Goal: Book appointment/travel/reservation

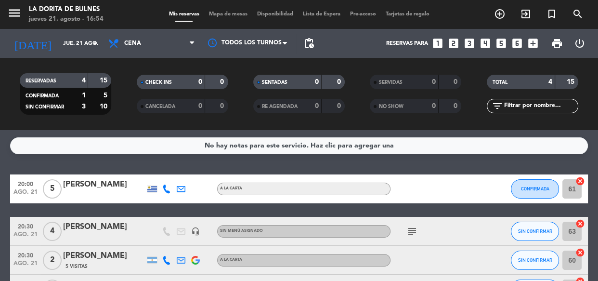
click at [379, 162] on div "No hay notas para este servicio. Haz clic para agregar una 20:00 [DATE] 5 [PERS…" at bounding box center [299, 205] width 598 height 151
click at [7, 112] on filter-checkbox "RESERVADAS 4 15 CONFIRMADA 1 5 SIN CONFIRMAR 3 10" at bounding box center [65, 93] width 117 height 41
click at [144, 49] on span "Cena" at bounding box center [152, 43] width 96 height 21
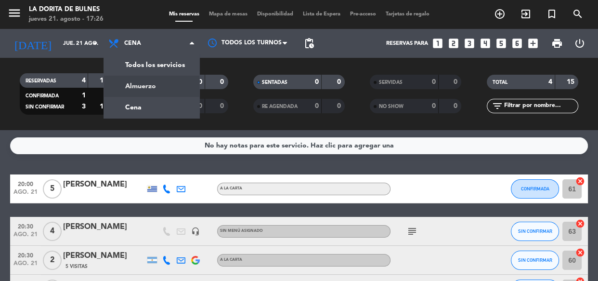
click at [0, 83] on div "RESERVADAS 4 15 CONFIRMADA 1 5 SIN CONFIRMAR 3 10 CHECK INS 0 0 CANCELADA 0 0 S…" at bounding box center [299, 93] width 598 height 53
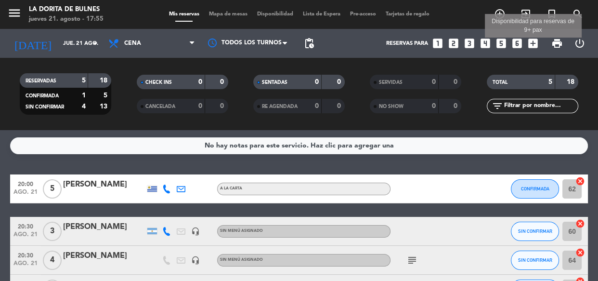
click at [533, 39] on icon "add_box" at bounding box center [533, 43] width 13 height 13
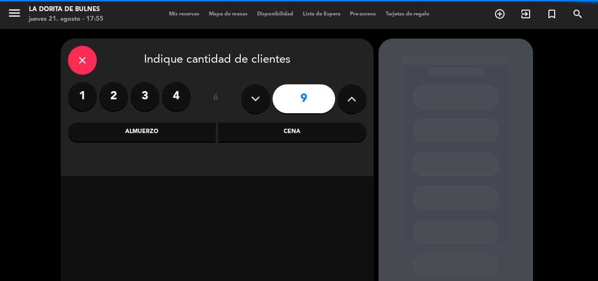
click at [263, 103] on button at bounding box center [255, 98] width 29 height 29
type input "8"
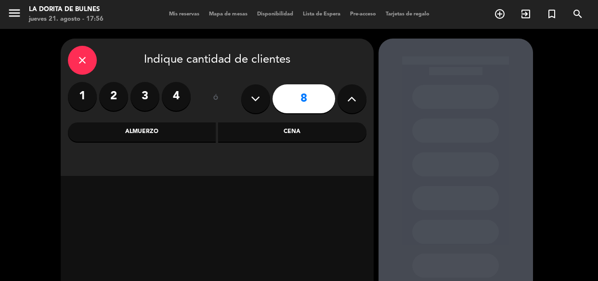
click at [327, 142] on div "close Indique cantidad de clientes 1 2 3 4 ó 8 Almuerzo Cena" at bounding box center [217, 107] width 313 height 137
click at [327, 128] on div "Cena" at bounding box center [292, 131] width 148 height 19
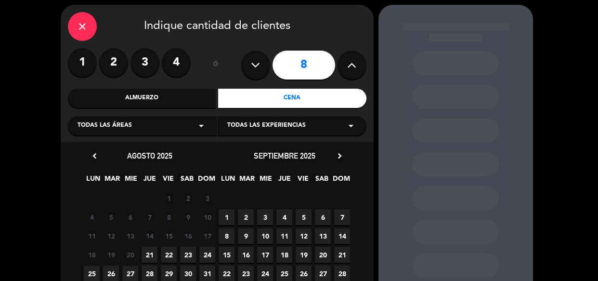
scroll to position [112, 0]
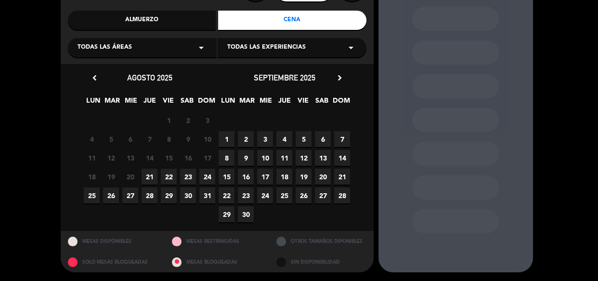
click at [143, 175] on span "21" at bounding box center [150, 177] width 16 height 16
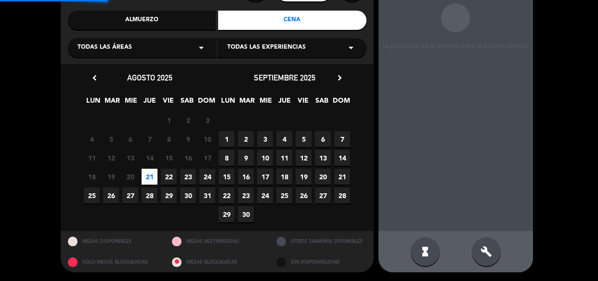
scroll to position [39, 0]
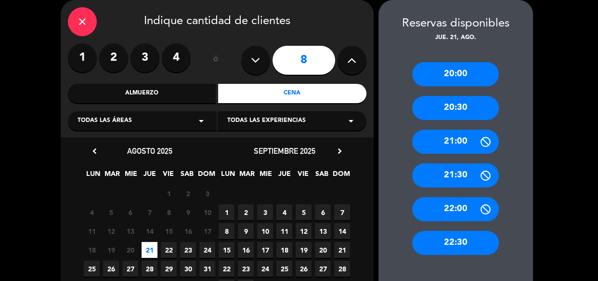
click at [461, 110] on div "20:30" at bounding box center [455, 108] width 87 height 24
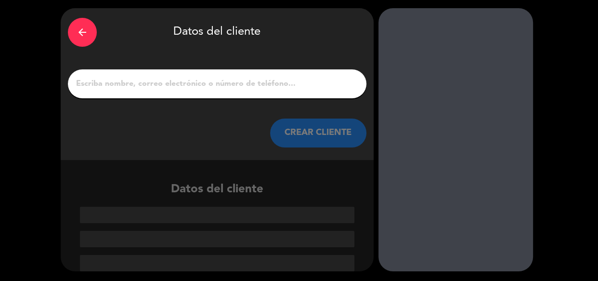
click at [150, 83] on input "1" at bounding box center [217, 83] width 284 height 13
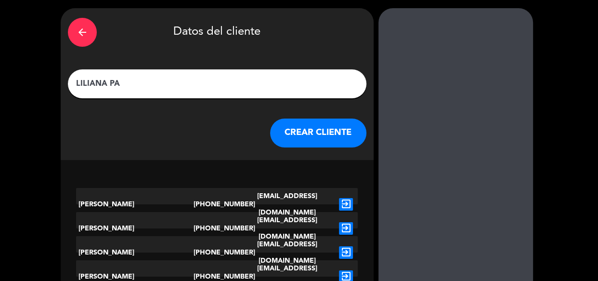
scroll to position [8, 0]
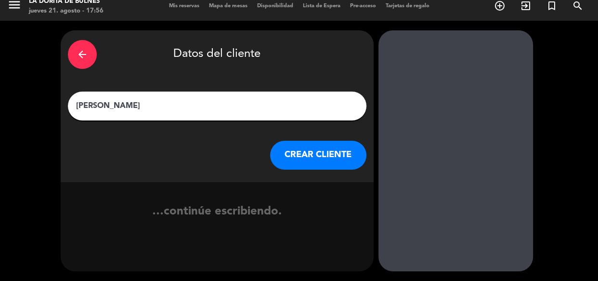
type input "[PERSON_NAME]"
click at [295, 151] on button "CREAR CLIENTE" at bounding box center [318, 155] width 96 height 29
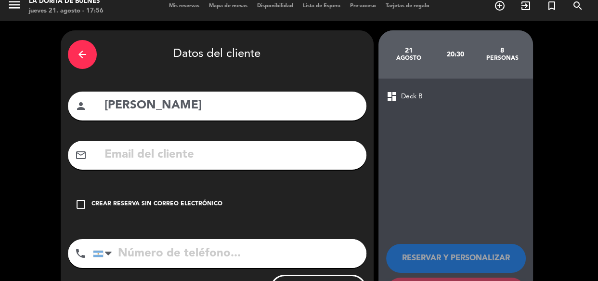
click at [112, 203] on div "Crear reserva sin correo electrónico" at bounding box center [156, 204] width 131 height 10
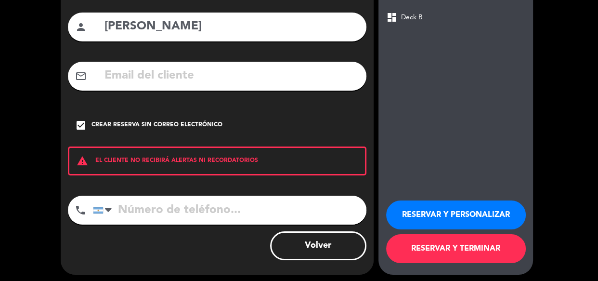
scroll to position [91, 0]
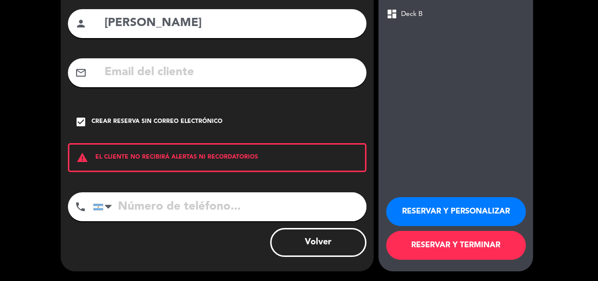
click at [424, 206] on button "RESERVAR Y PERSONALIZAR" at bounding box center [456, 211] width 140 height 29
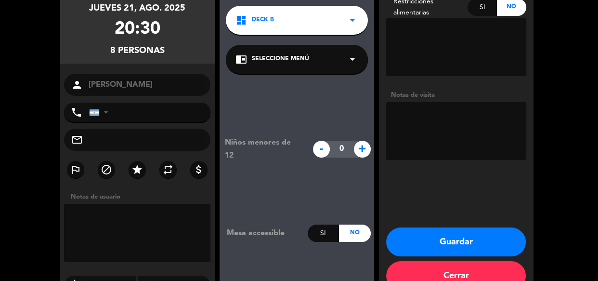
scroll to position [104, 0]
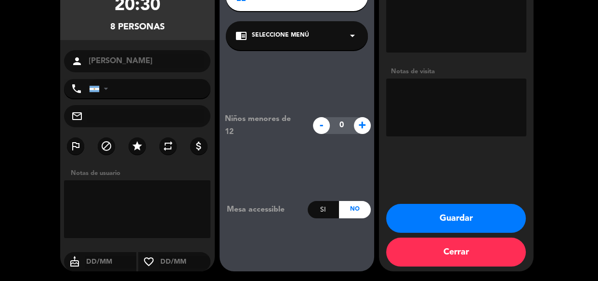
click at [436, 219] on button "Guardar" at bounding box center [456, 218] width 140 height 29
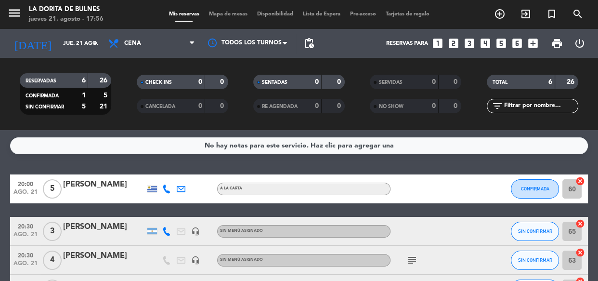
click at [468, 212] on div "20:00 [DATE] 5 [PERSON_NAME] A LA CARTA CONFIRMADA 60 cancel 20:30 [DATE] 3 [PE…" at bounding box center [299, 267] width 578 height 187
